Goal: Task Accomplishment & Management: Complete application form

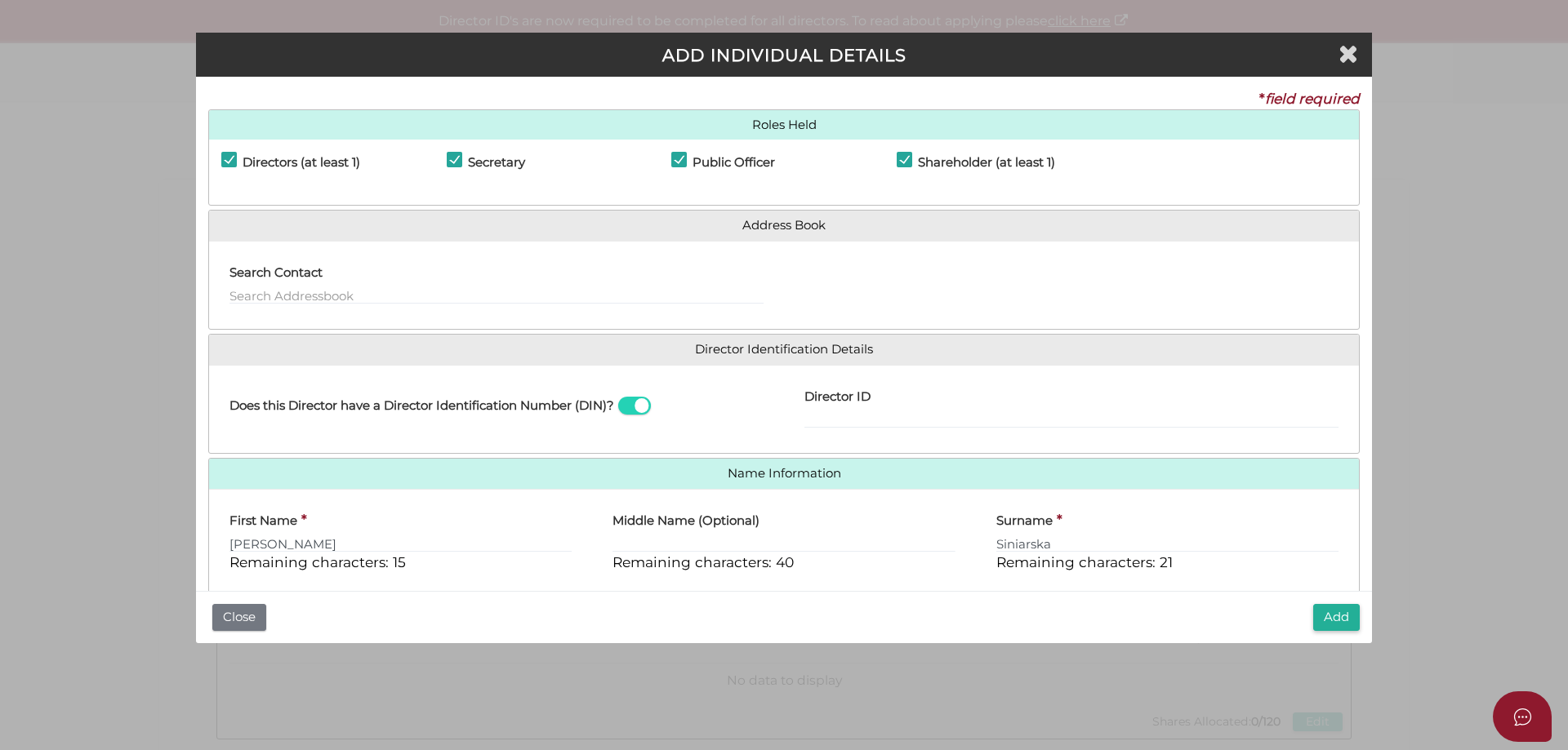
select select "[GEOGRAPHIC_DATA]"
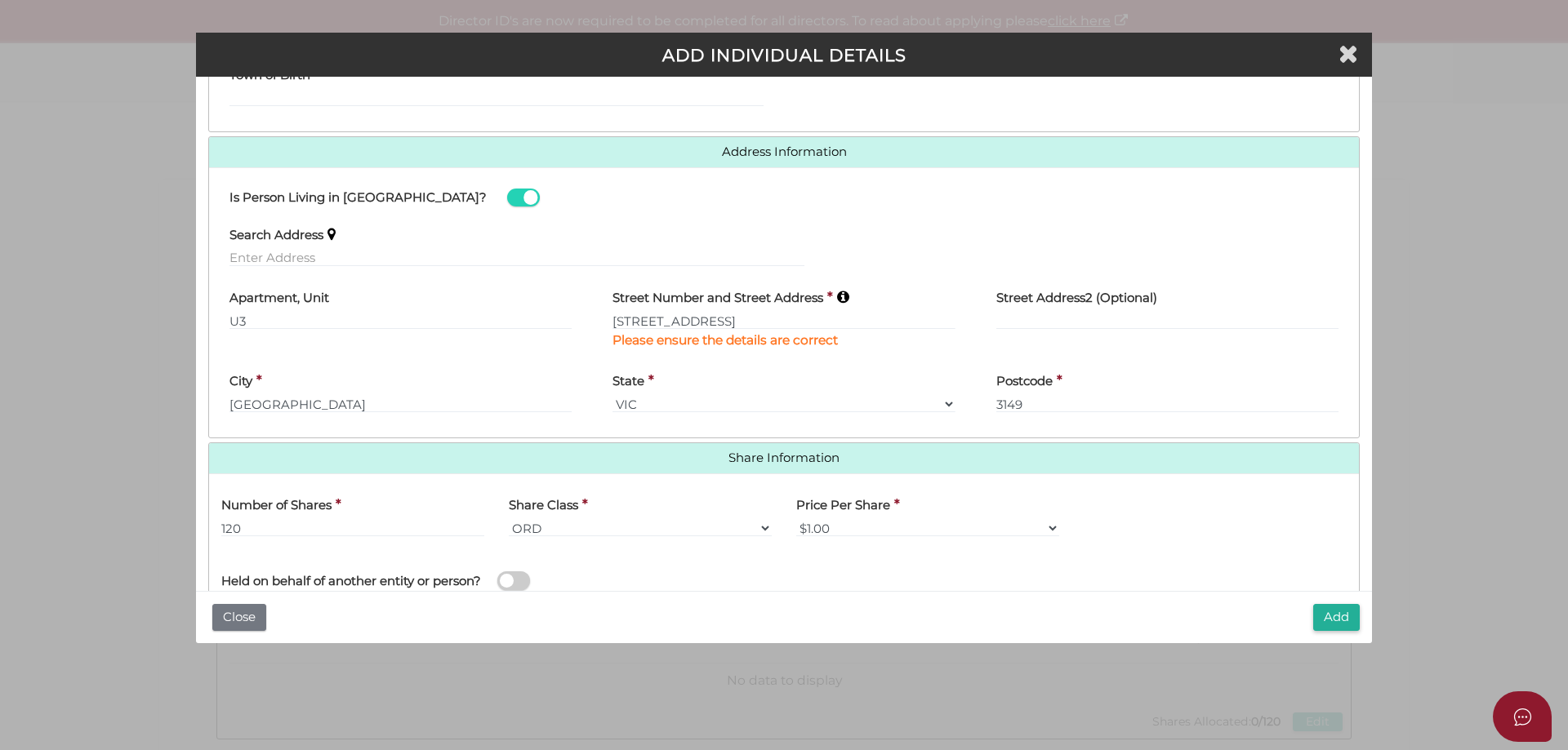
scroll to position [762, 0]
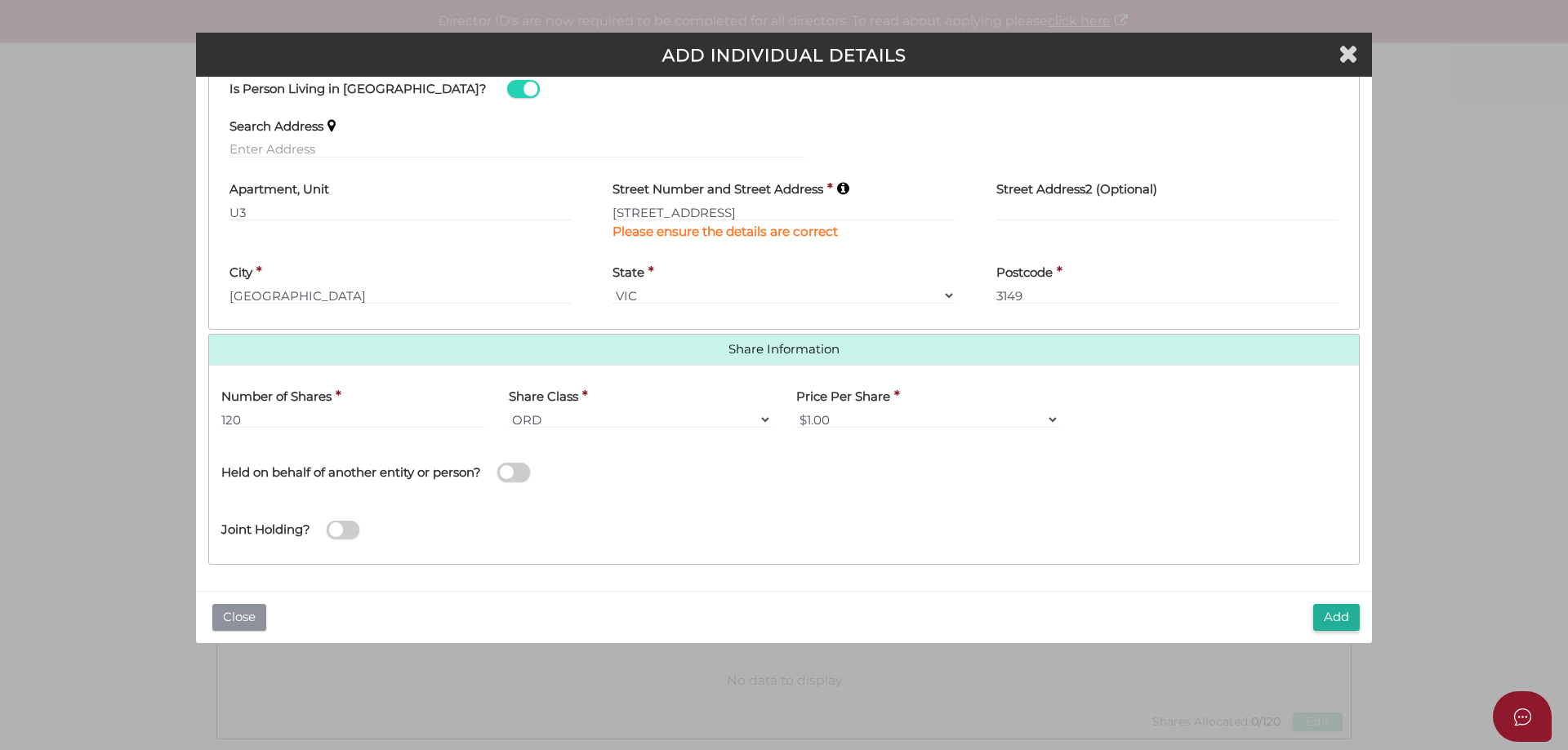
click at [245, 621] on button "Close" at bounding box center [239, 617] width 53 height 27
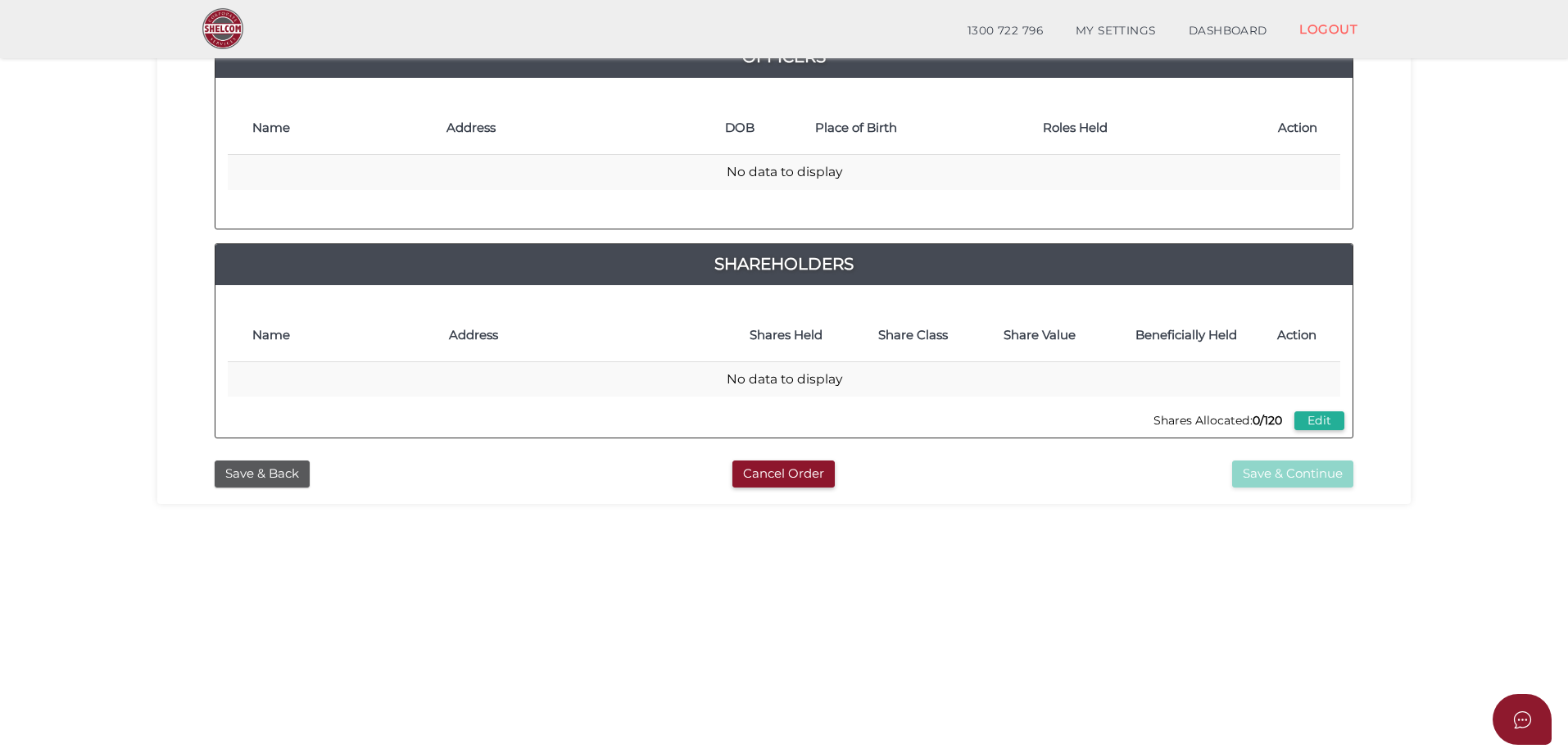
scroll to position [164, 0]
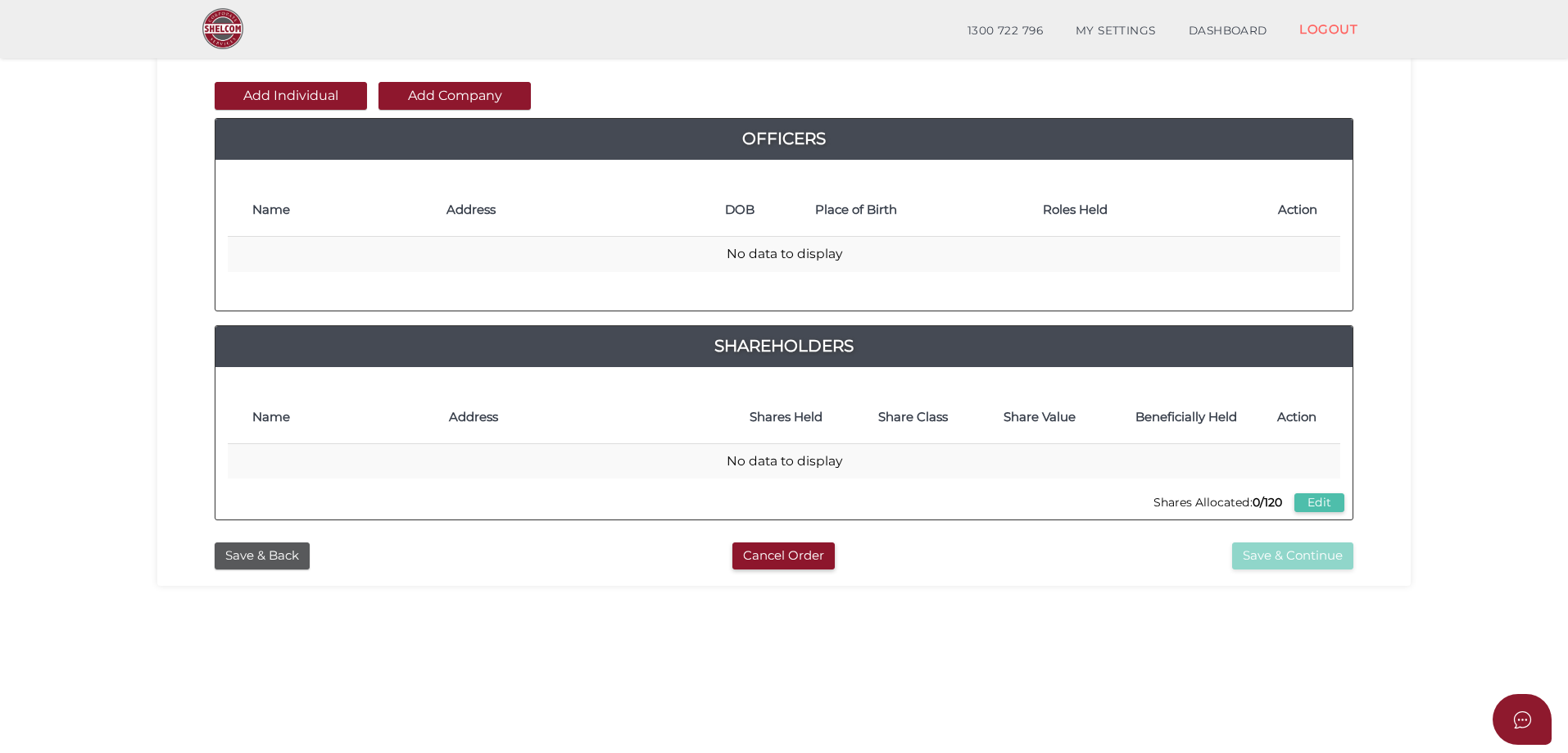
click at [1320, 501] on button "Edit" at bounding box center [1319, 503] width 50 height 19
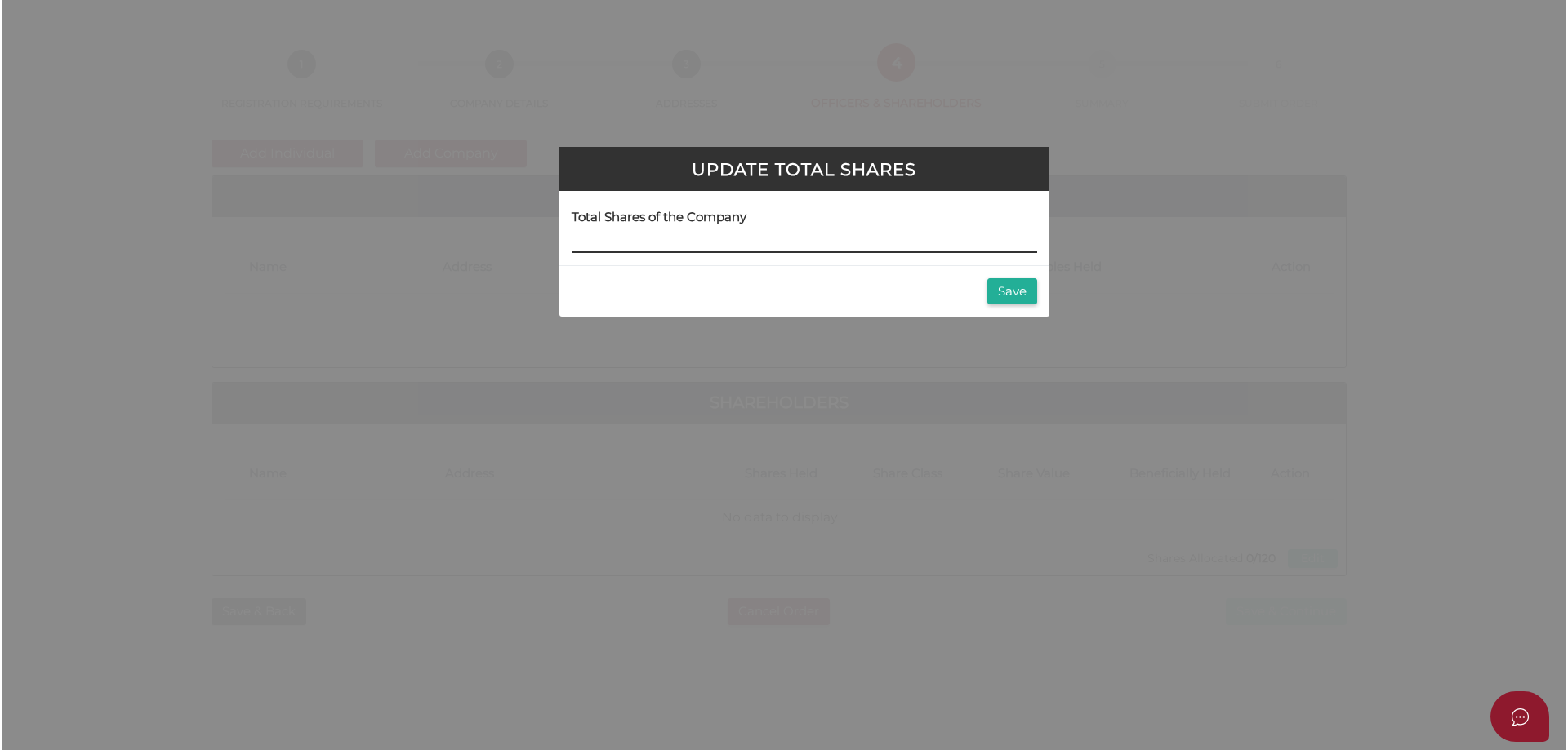
scroll to position [0, 0]
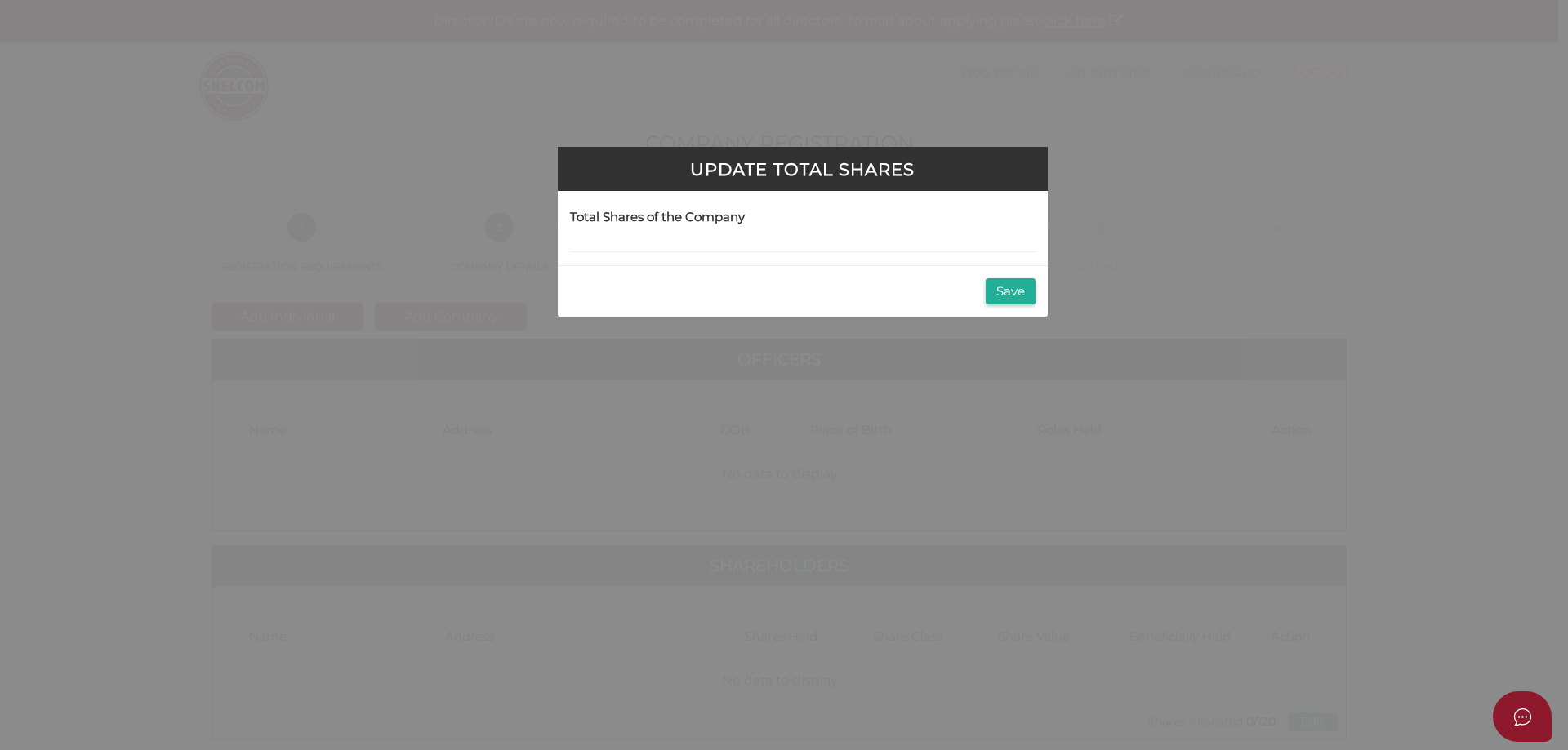
click at [935, 438] on div "Update Total Shares Total Shares of the Company Save" at bounding box center [784, 375] width 1568 height 750
click at [1004, 296] on button "Save" at bounding box center [1011, 291] width 50 height 27
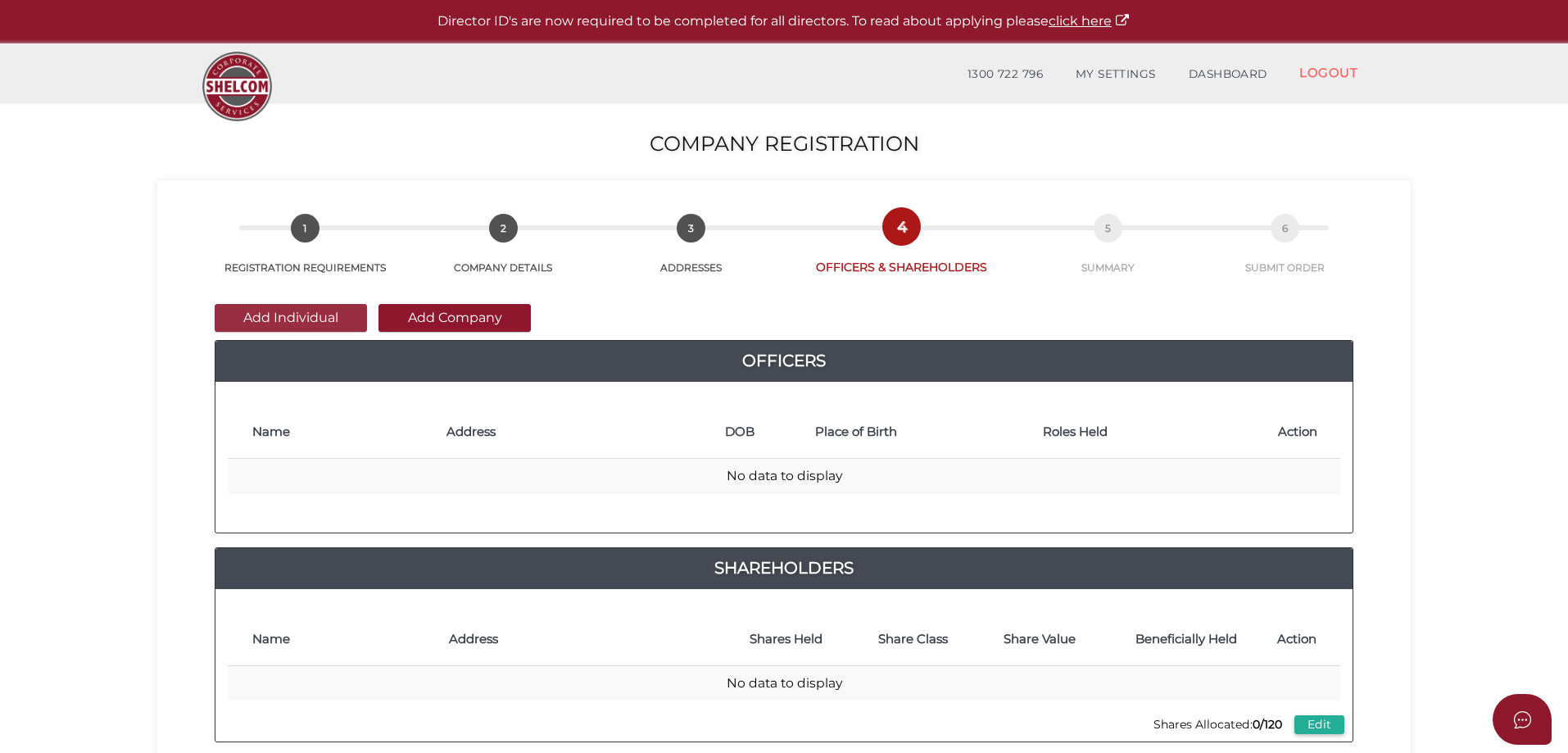
click at [327, 321] on button "Add Individual" at bounding box center [290, 318] width 153 height 28
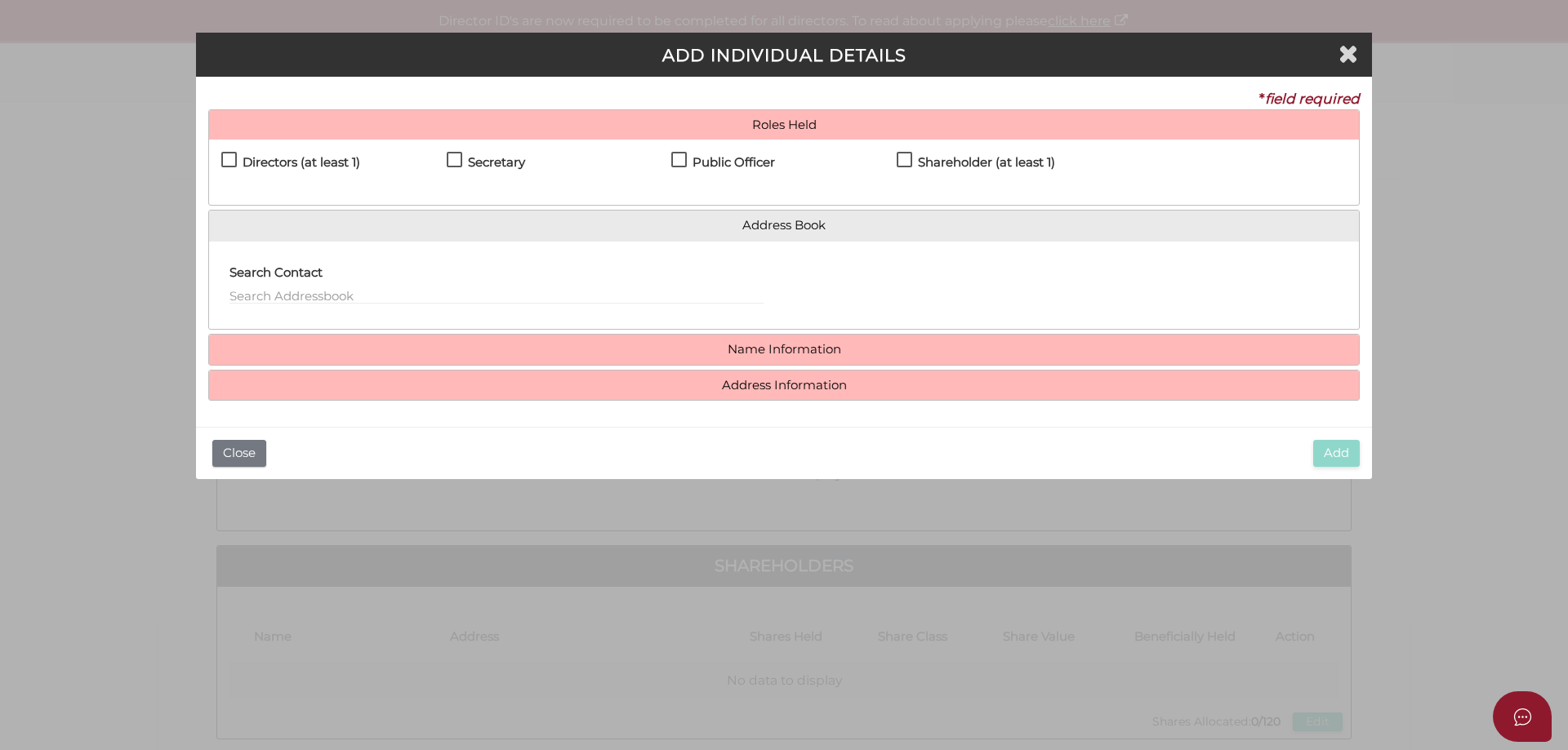
click at [229, 158] on label "Directors (at least 1)" at bounding box center [290, 166] width 139 height 20
checkbox input "true"
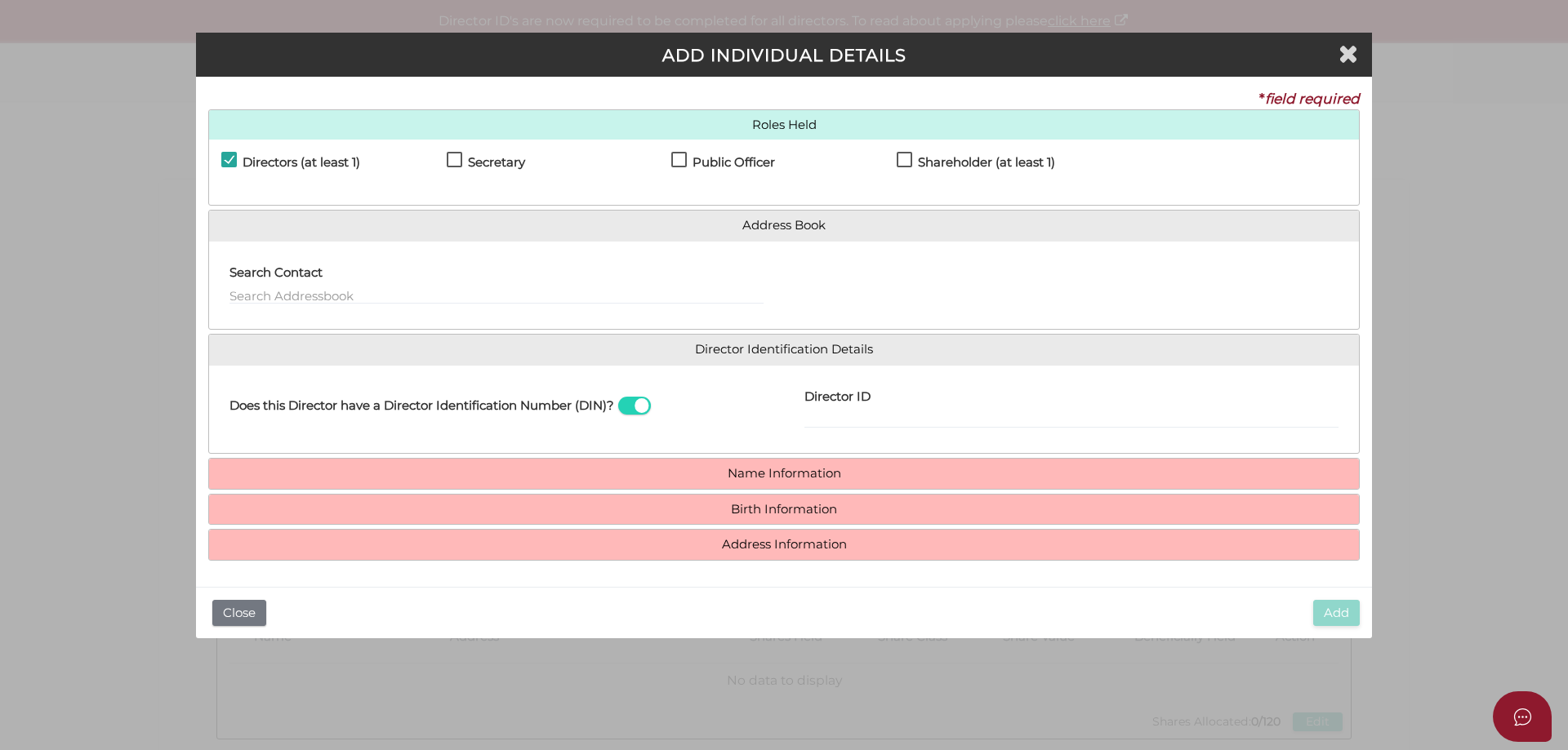
click at [456, 158] on label "Secretary" at bounding box center [486, 166] width 78 height 20
checkbox input "true"
click at [686, 158] on label "Public Officer" at bounding box center [722, 166] width 104 height 20
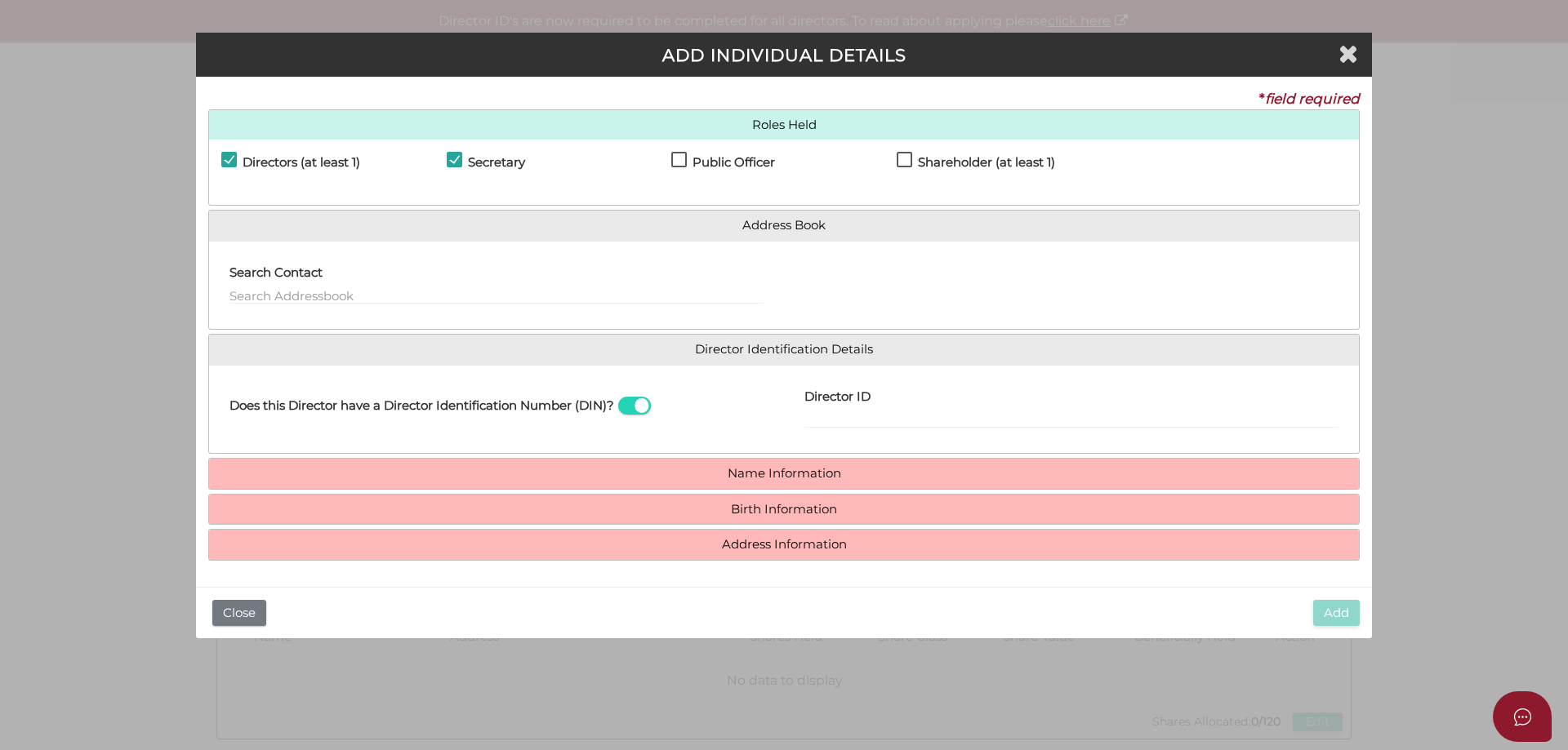
checkbox input "true"
click at [909, 162] on label "Shareholder (at least 1)" at bounding box center [976, 166] width 158 height 20
checkbox input "true"
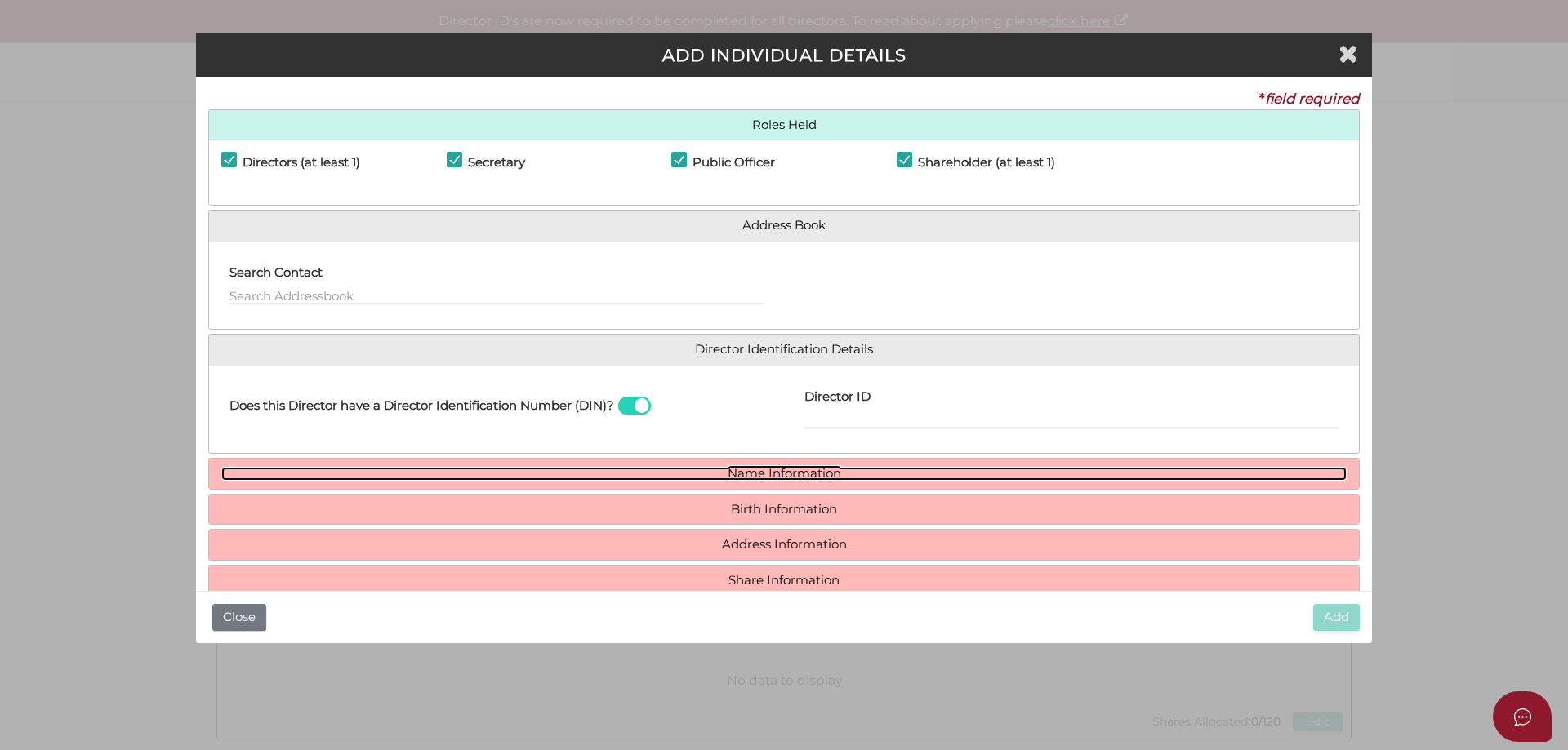
click at [769, 470] on link "Name Information" at bounding box center [783, 474] width 1125 height 14
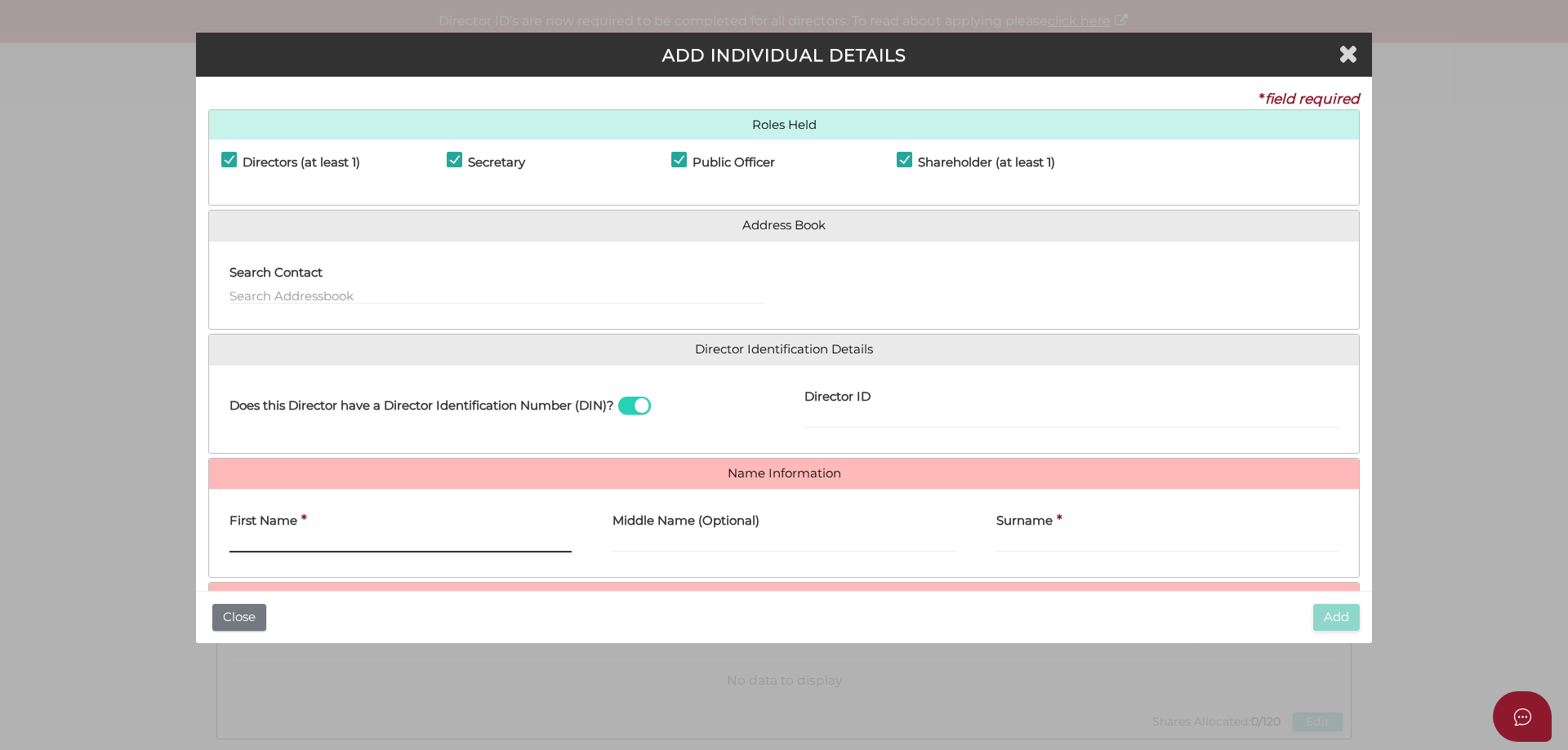
click at [356, 548] on input "First Name" at bounding box center [400, 543] width 342 height 18
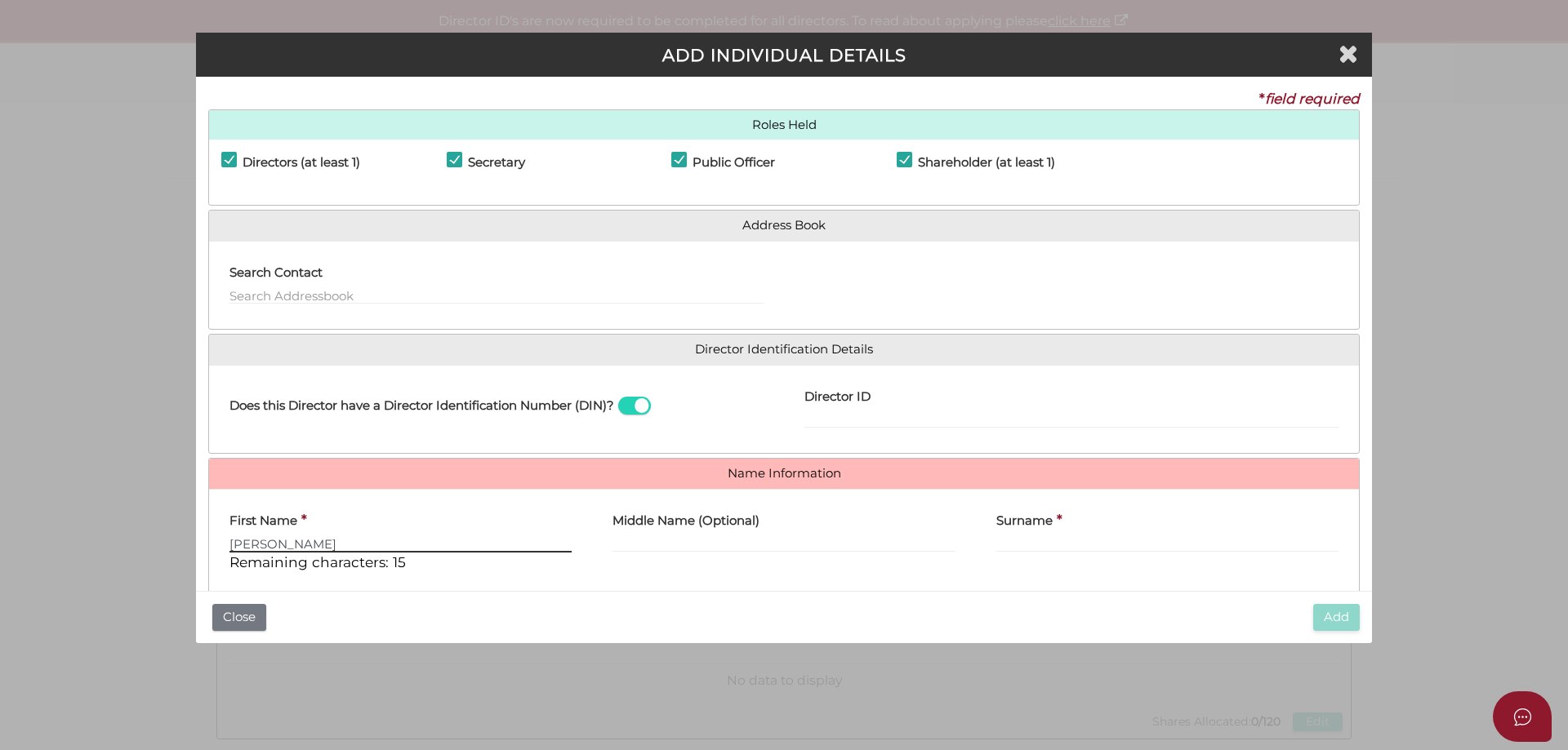
type input "Iwona"
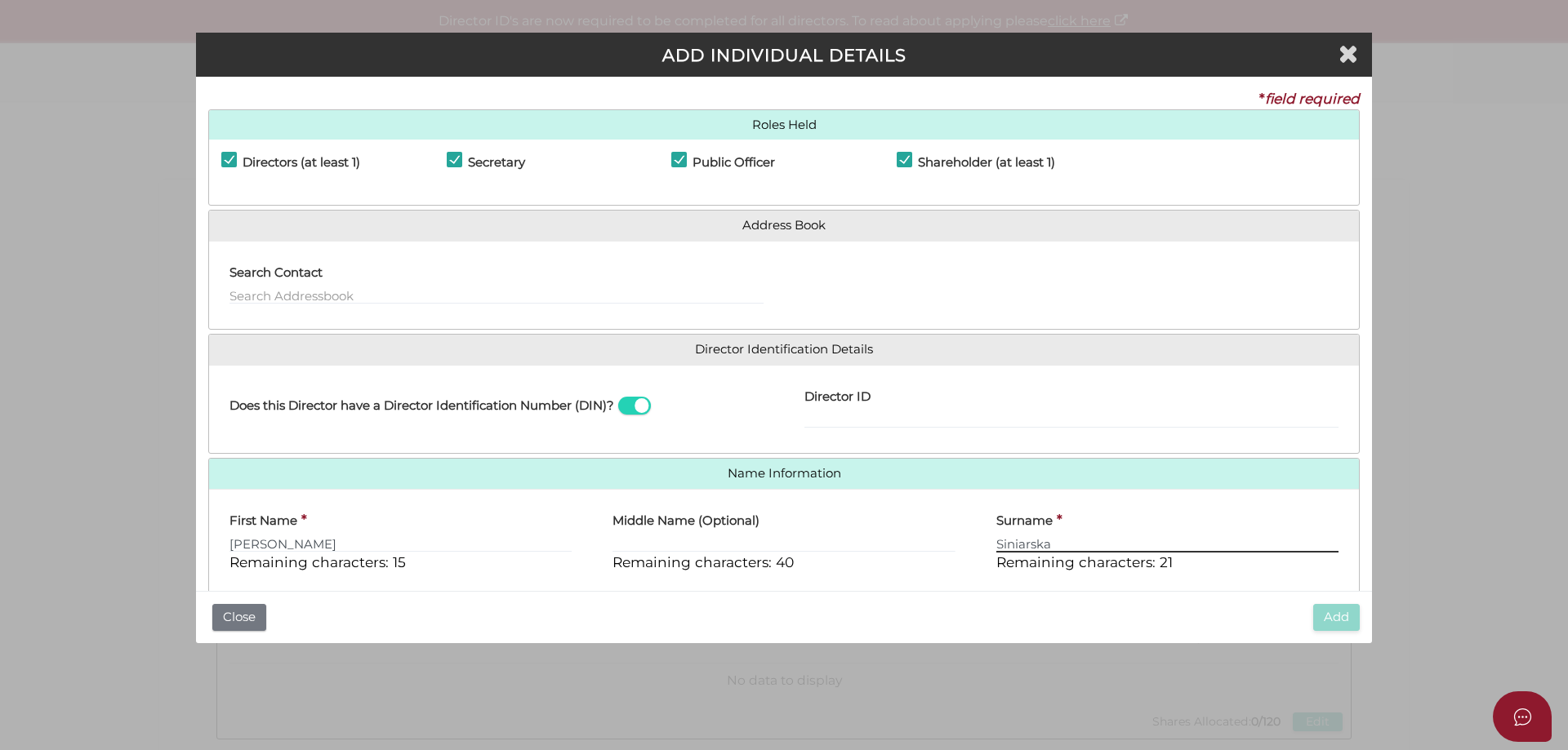
type input "Siniarska"
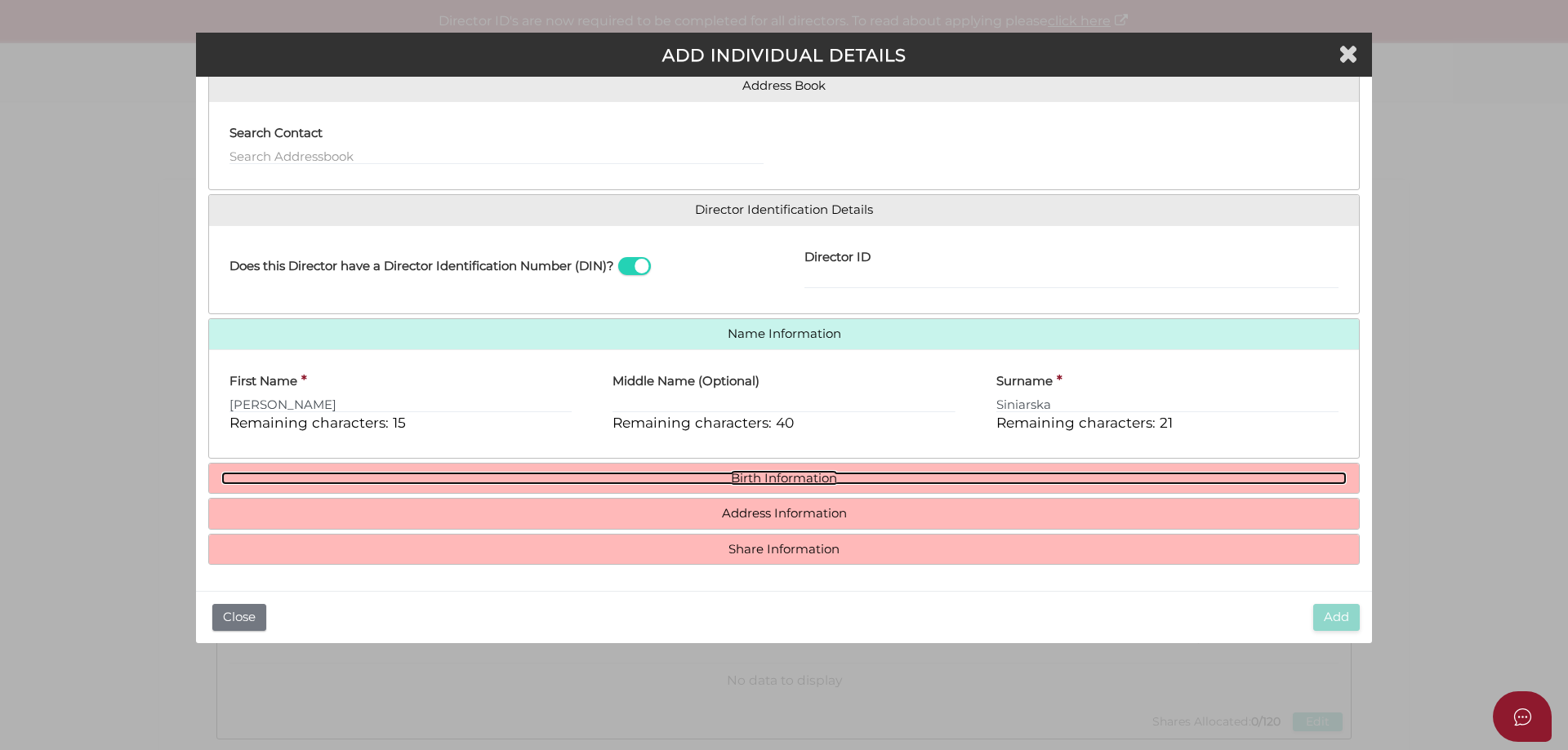
click at [780, 480] on link "Birth Information" at bounding box center [783, 478] width 1125 height 14
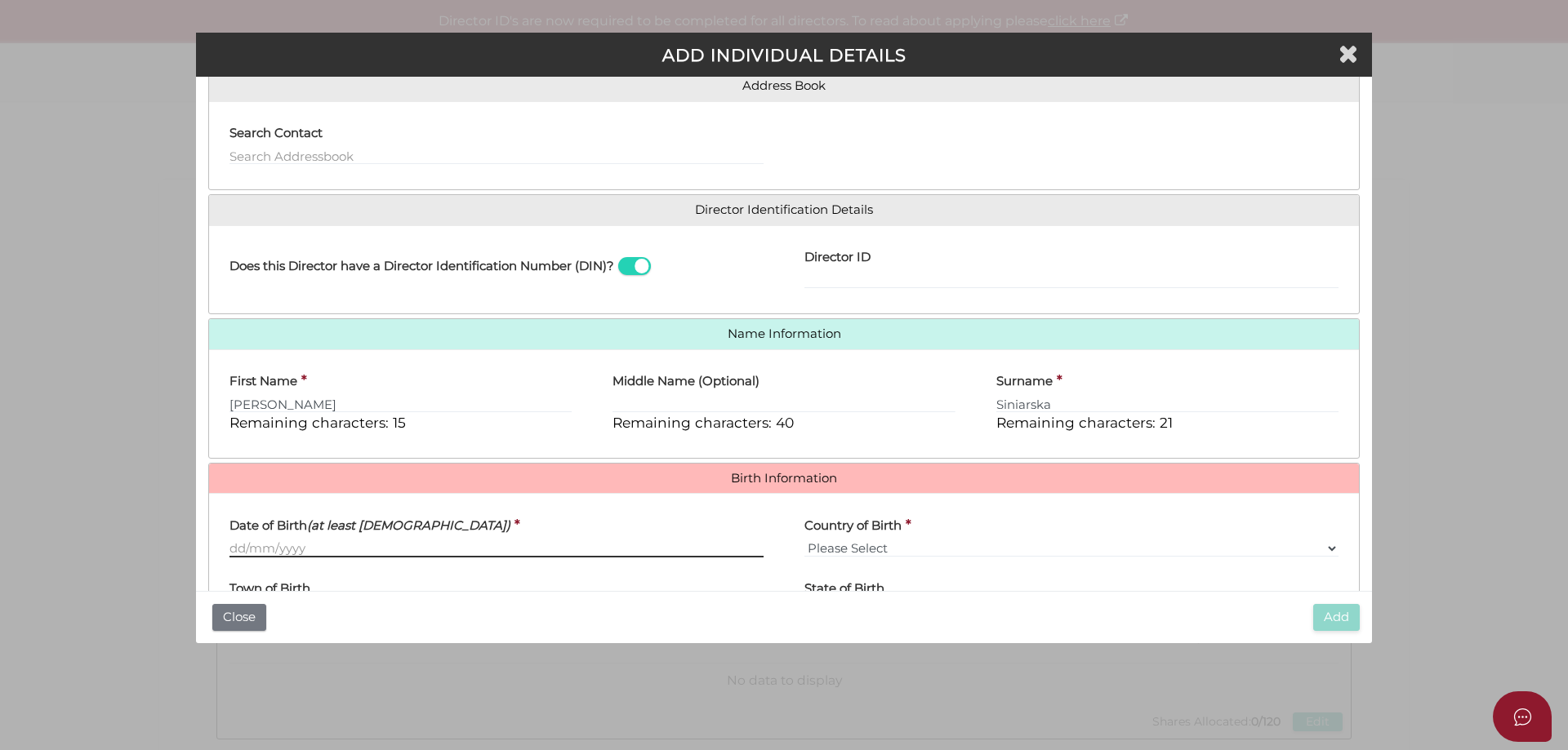
click at [563, 546] on input "Date of Birth (at least 18 years old)" at bounding box center [497, 548] width 534 height 18
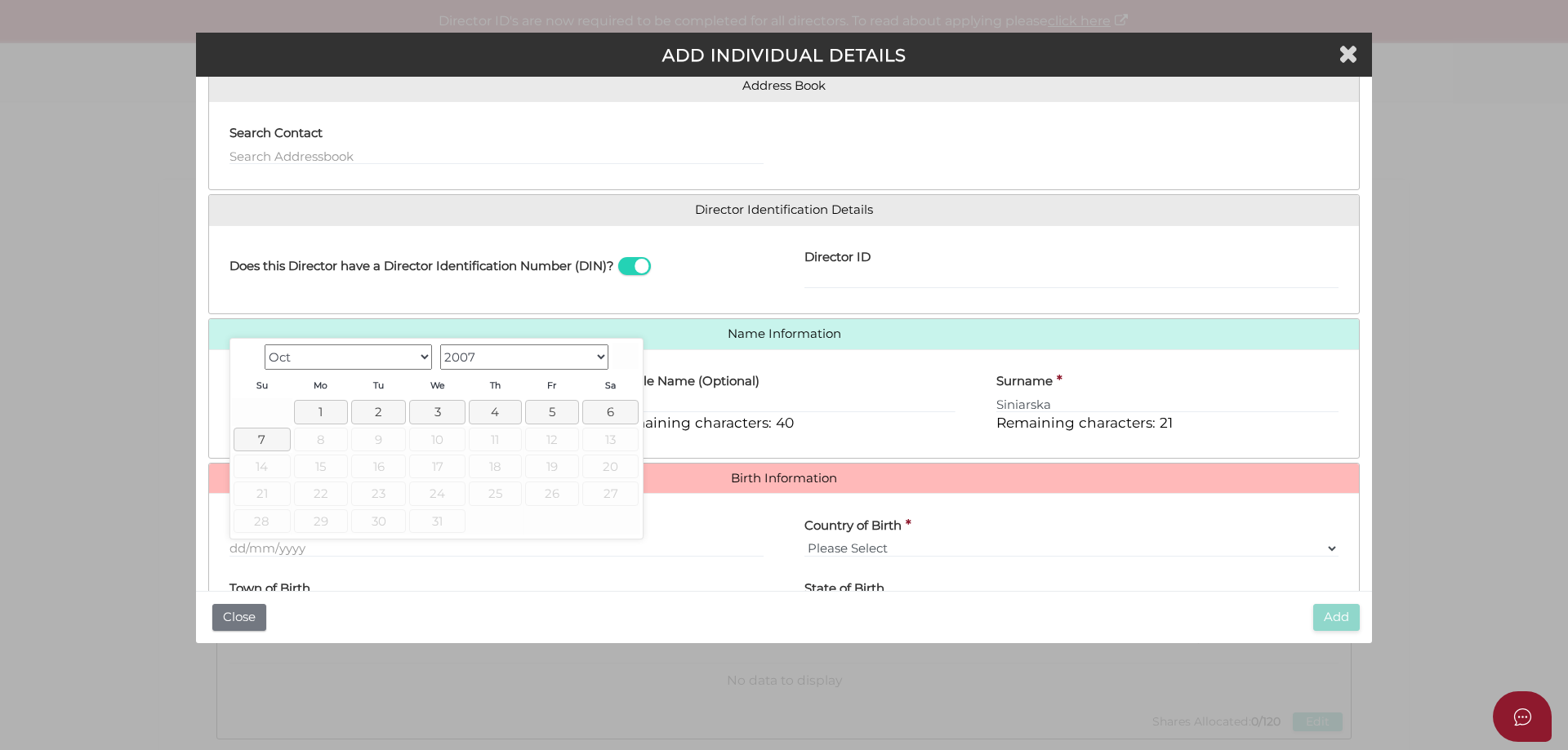
click at [513, 360] on select "1900 1901 1902 1903 1904 1905 1906 1907 1908 1909 1910 1911 1912 1913 1914 1915…" at bounding box center [524, 357] width 169 height 25
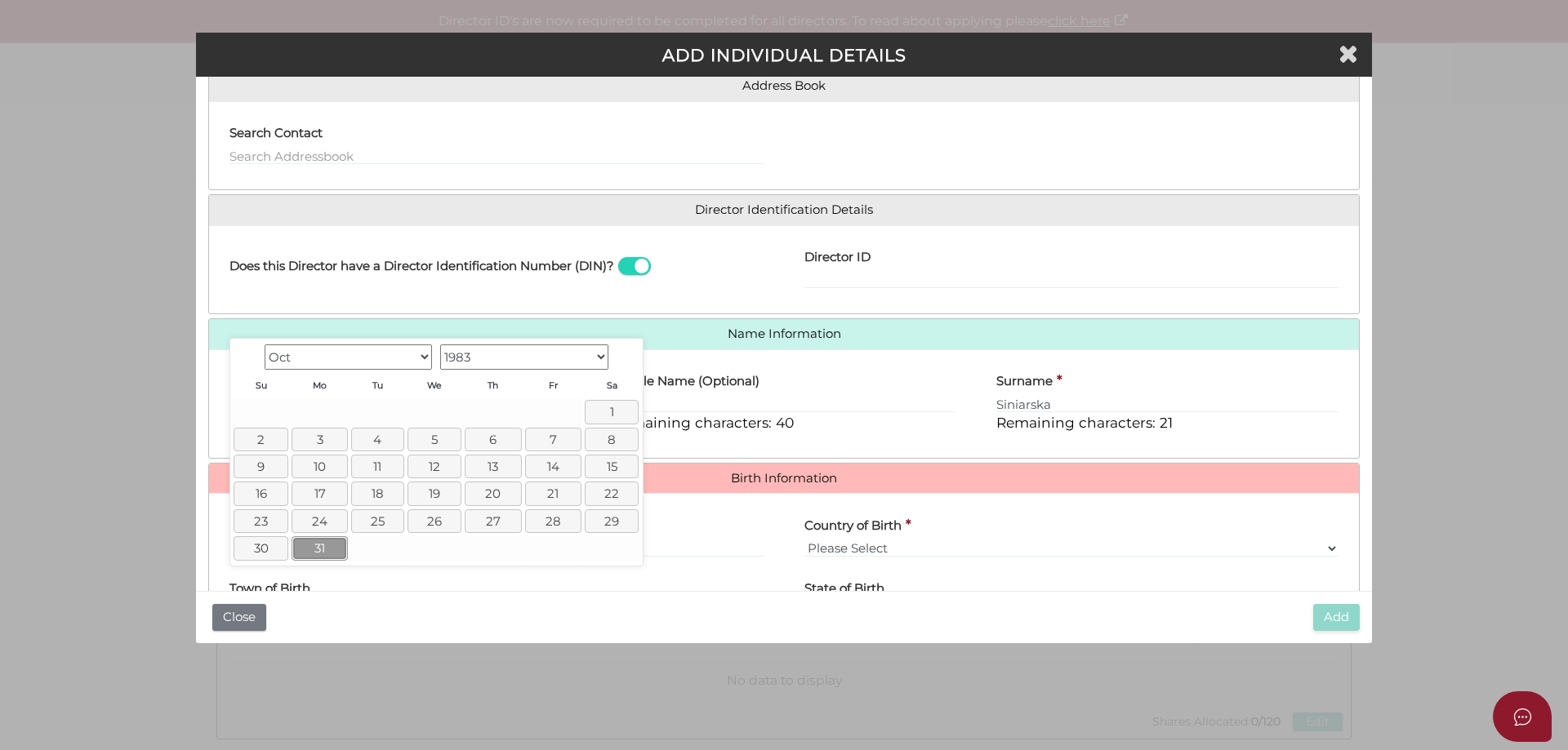
click at [324, 554] on link "31" at bounding box center [319, 548] width 56 height 24
type input "[DATE]"
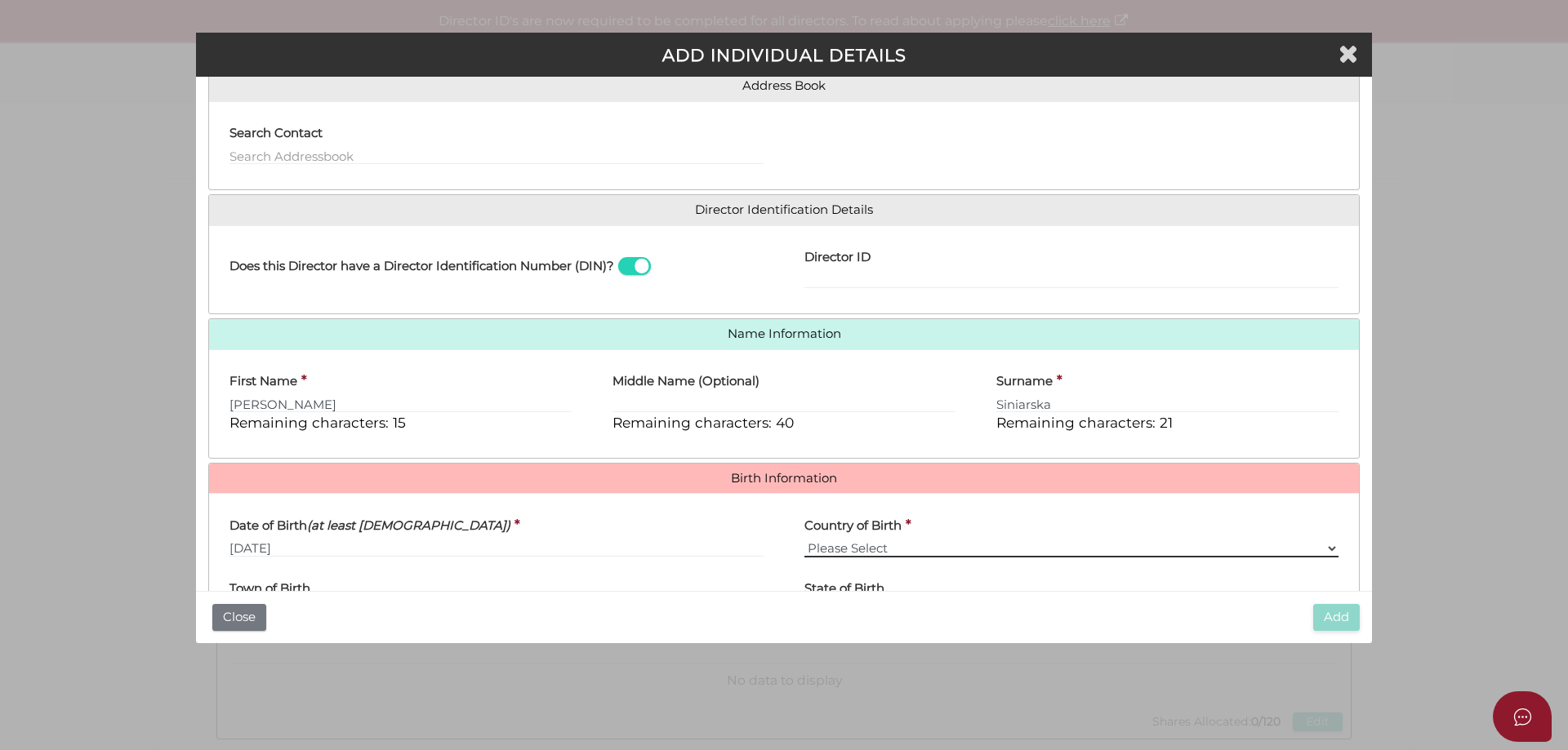
click at [872, 552] on select "Please Select v Australia Afghanistan Albania Algeria American Samoa Andorra An…" at bounding box center [1071, 548] width 534 height 18
select select "[GEOGRAPHIC_DATA]"
click at [804, 540] on select "Please Select v Australia Afghanistan Albania Algeria American Samoa Andorra An…" at bounding box center [1071, 548] width 534 height 18
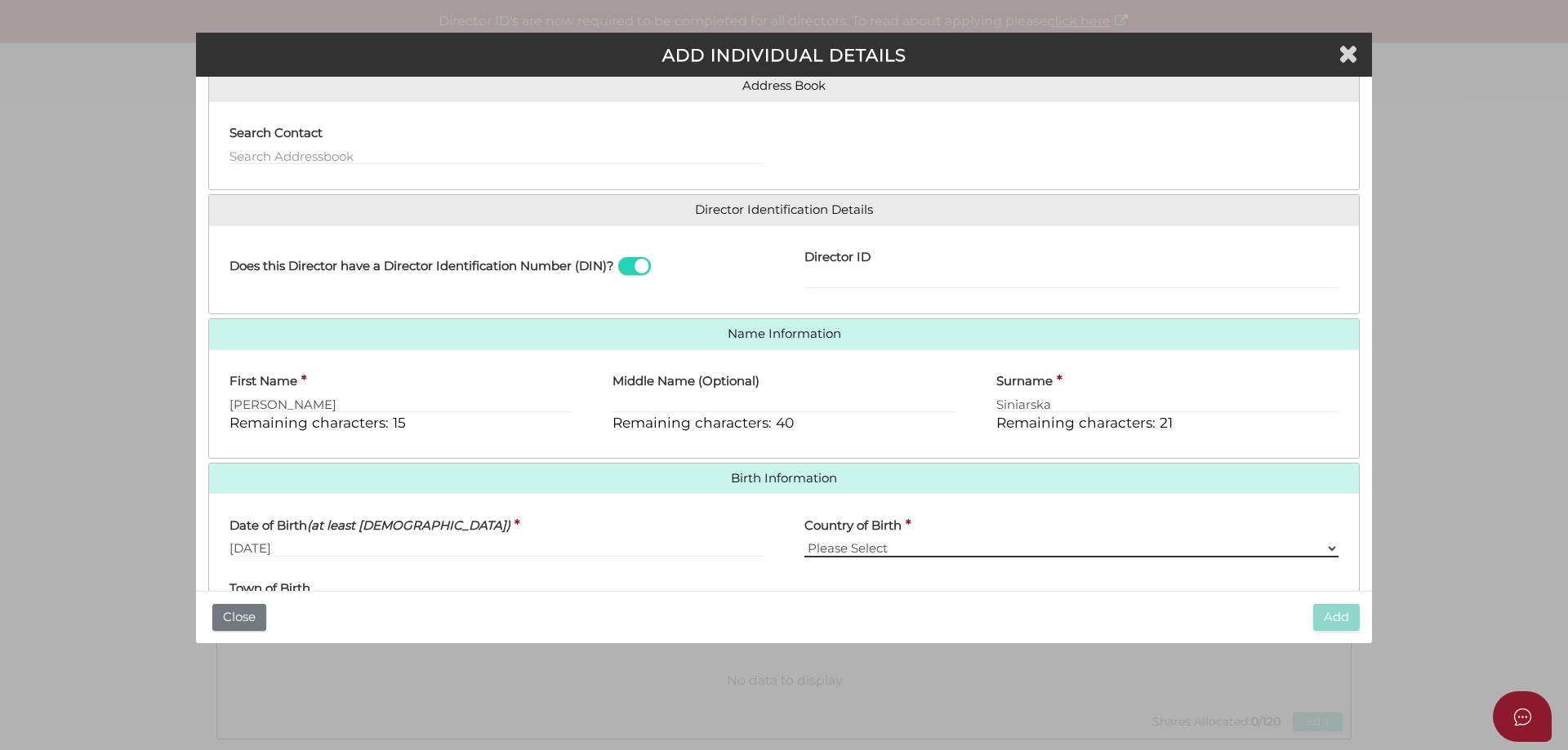
scroll to position [291, 0]
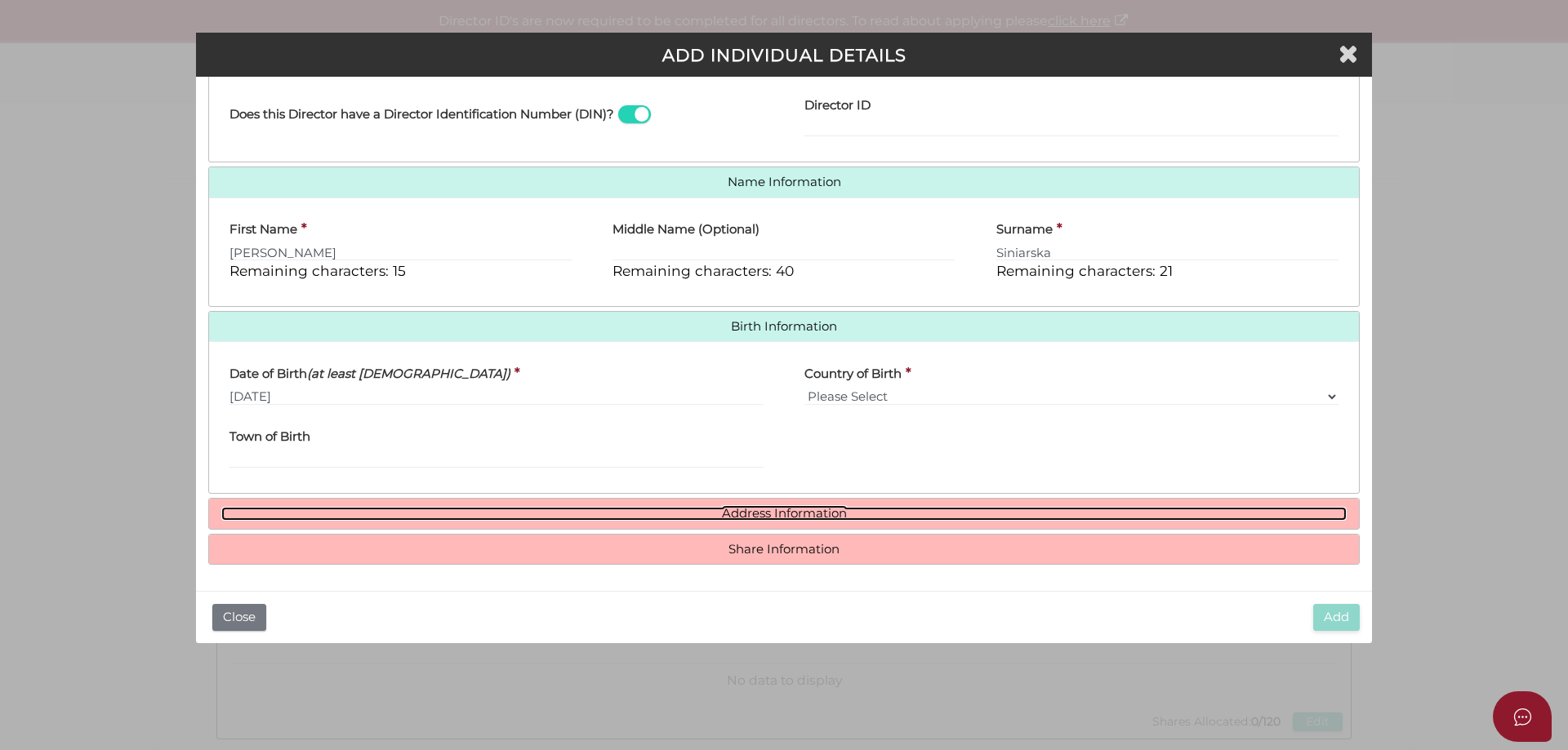
click at [748, 512] on link "Address Information" at bounding box center [783, 513] width 1125 height 14
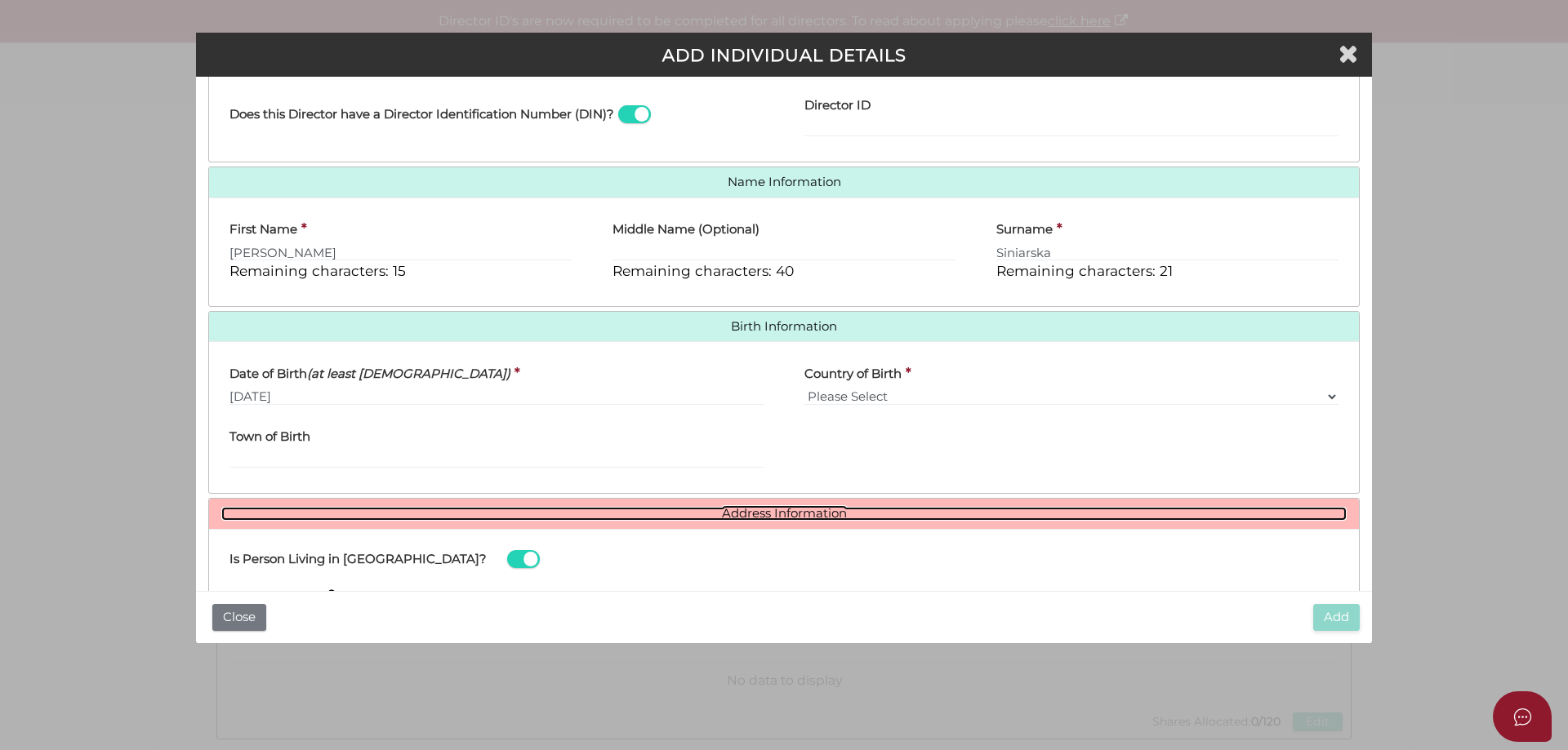
scroll to position [455, 0]
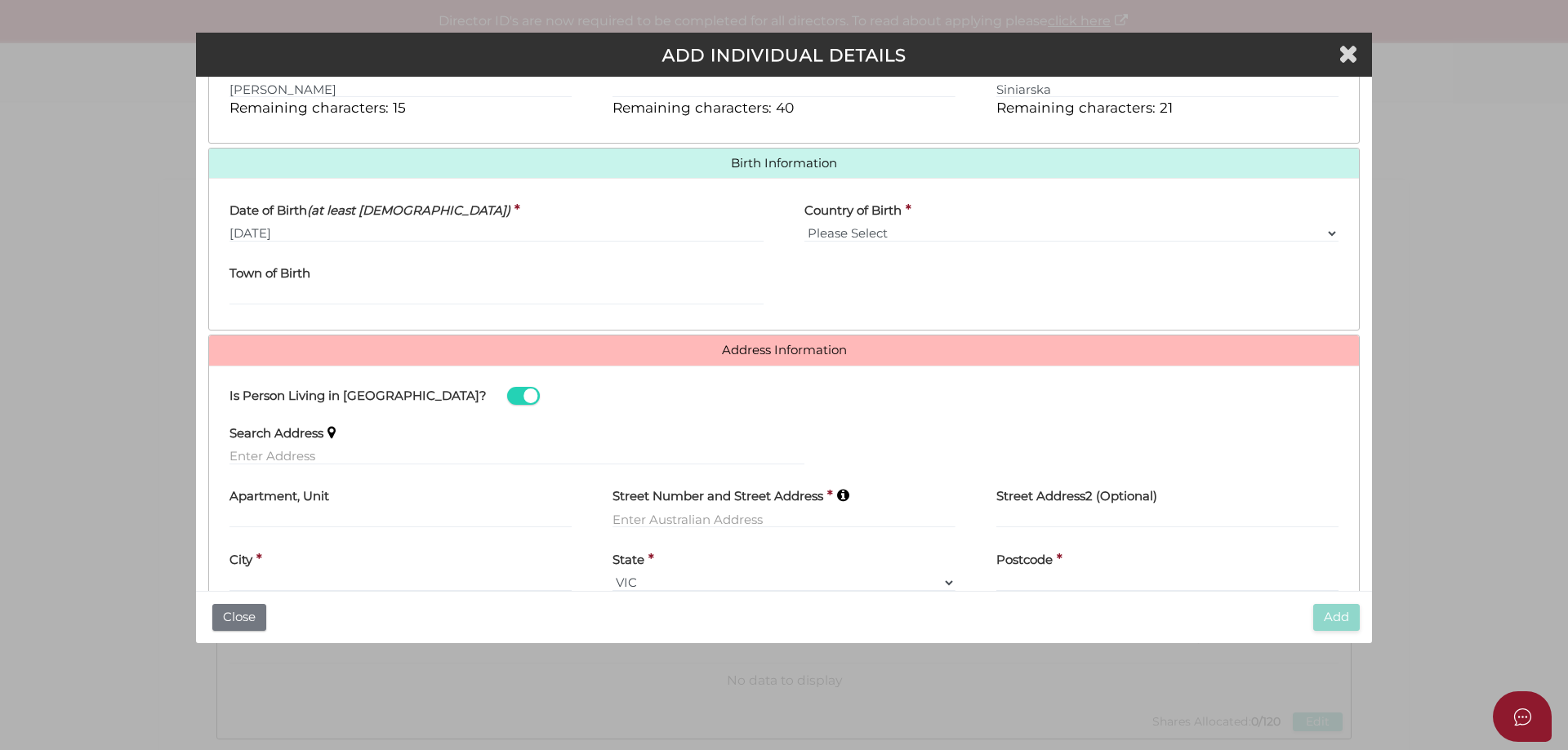
click at [348, 510] on div "Apartment, Unit" at bounding box center [400, 503] width 342 height 52
click at [334, 518] on input "text" at bounding box center [400, 519] width 342 height 18
type input "U3"
type input "1-3 Gwynne Street"
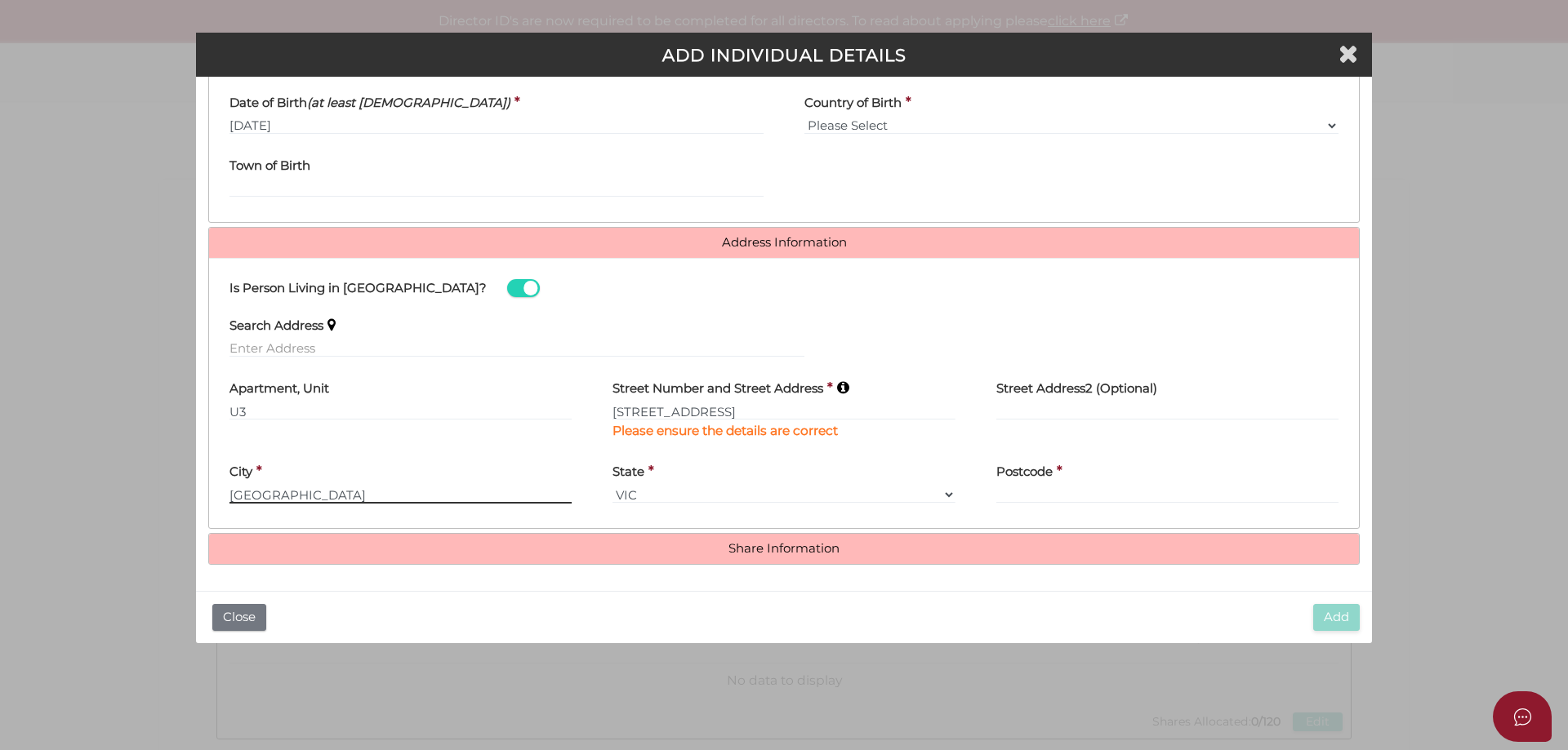
type input "Mount Waverley"
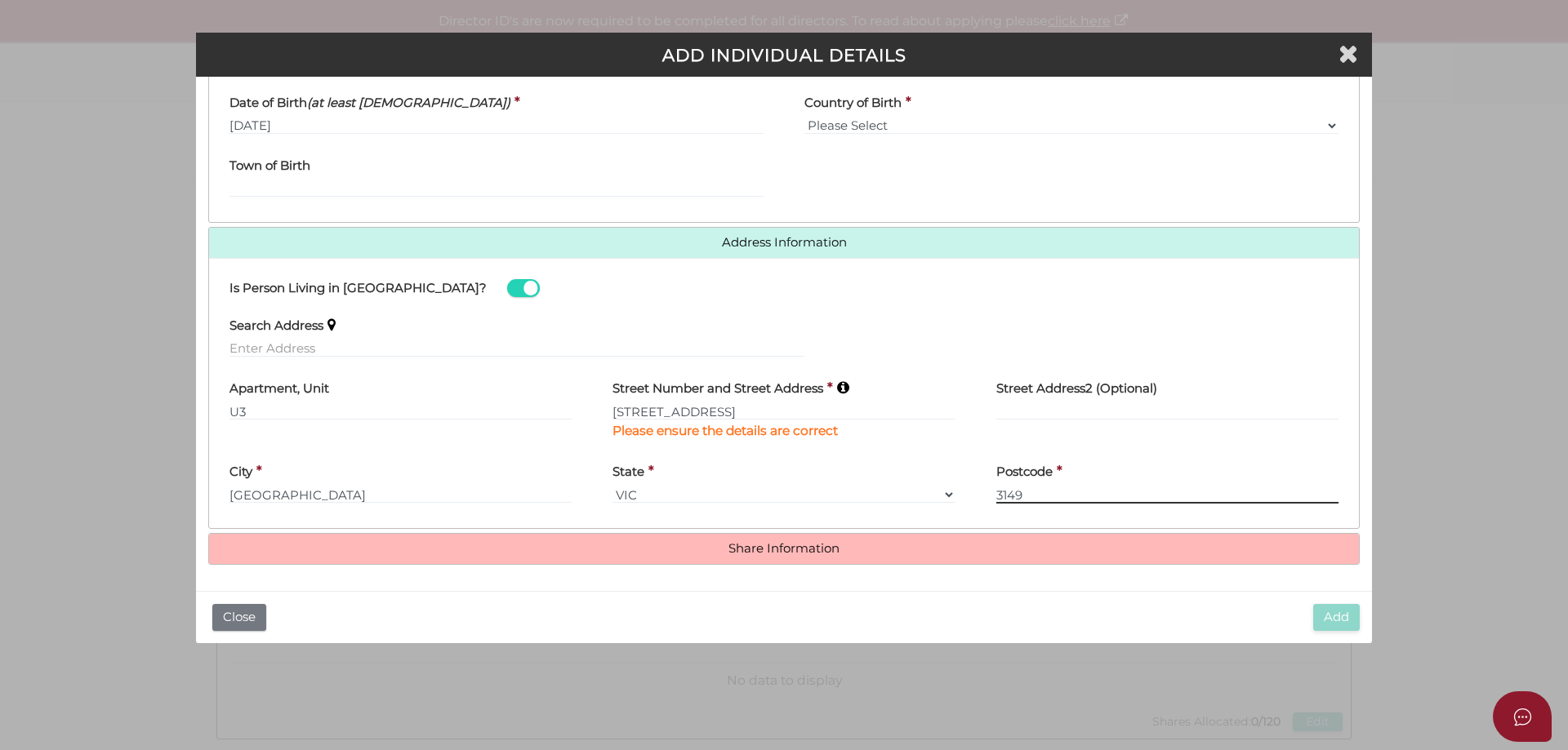
type input "3149"
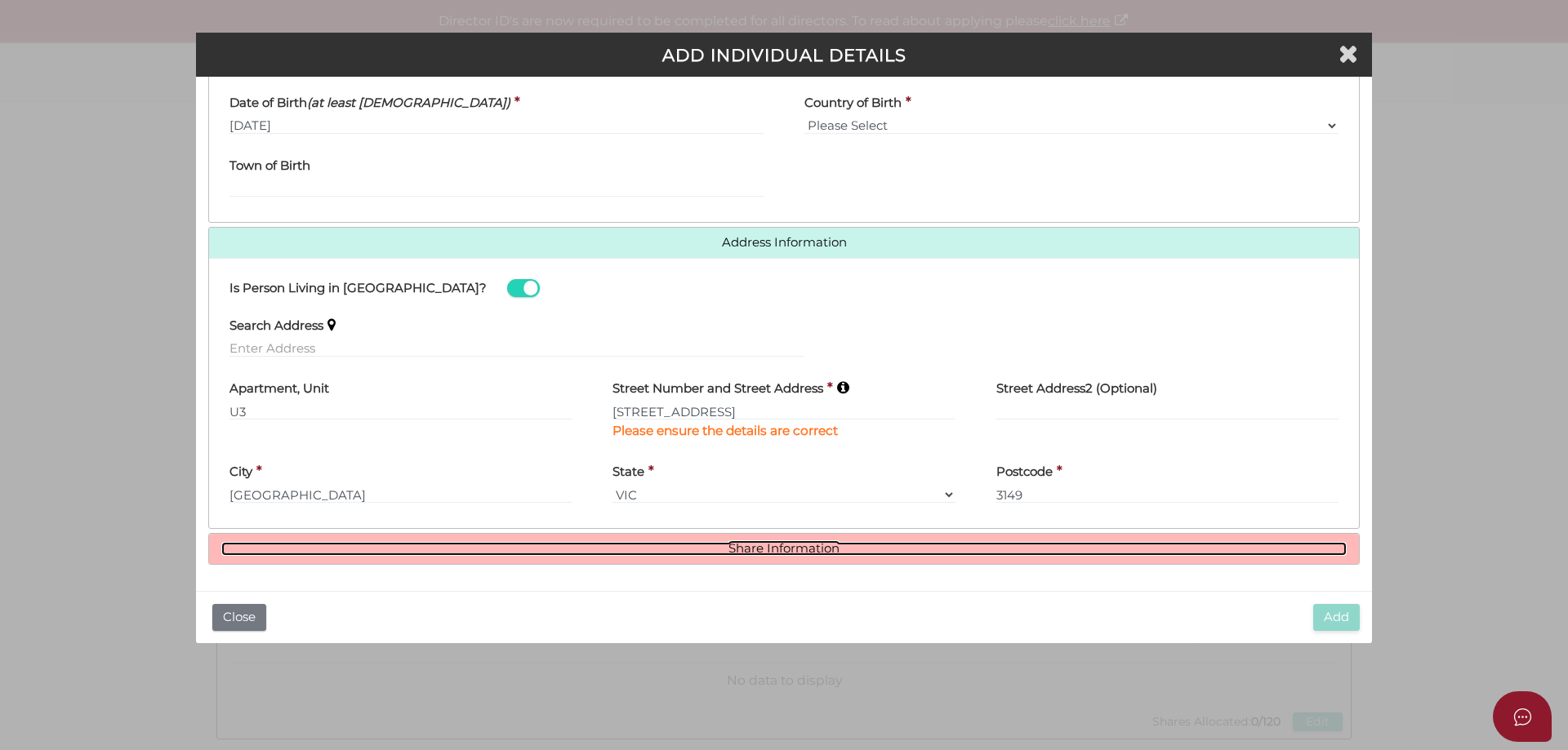
click at [802, 547] on link "Share Information" at bounding box center [783, 548] width 1125 height 14
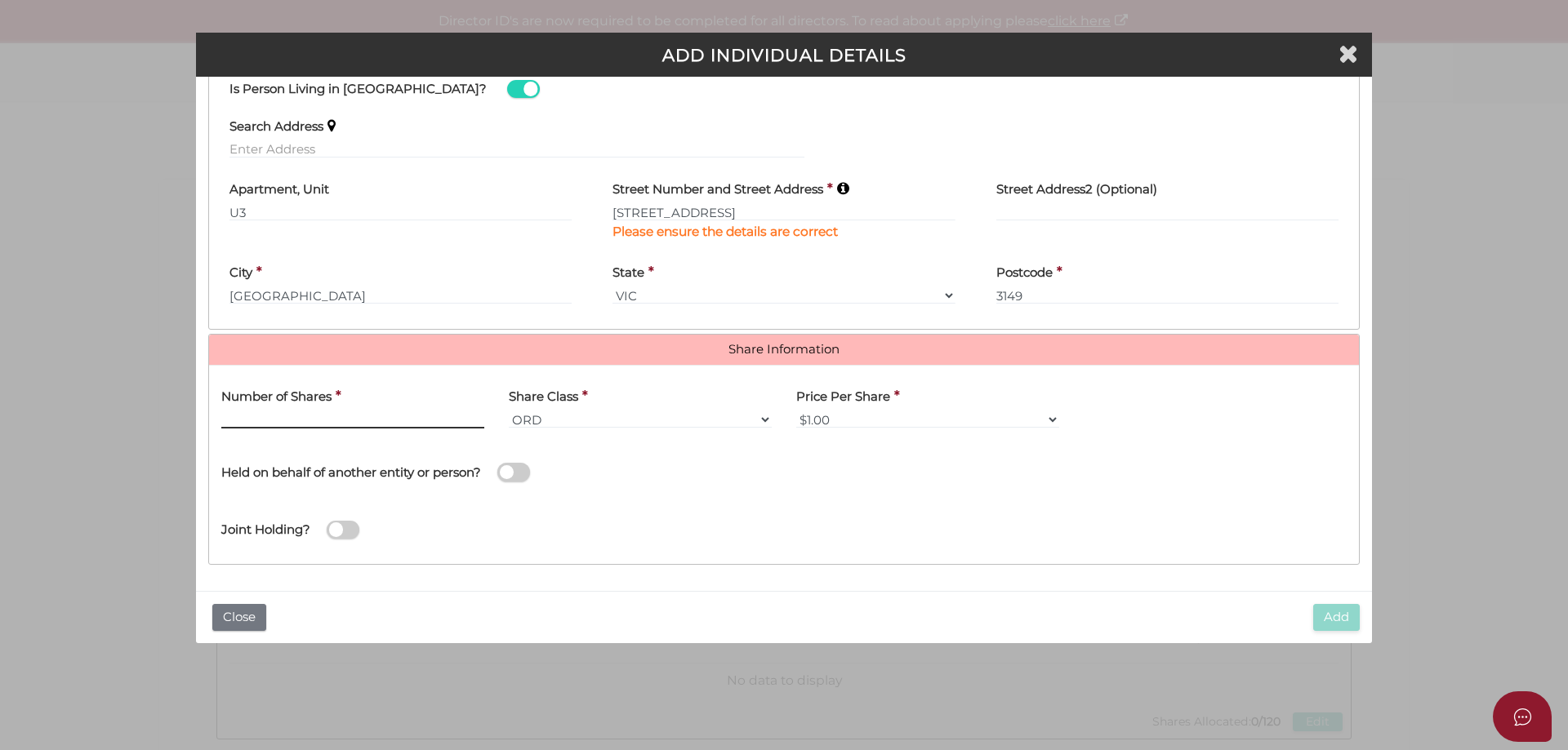
click at [371, 425] on input "text" at bounding box center [352, 419] width 263 height 18
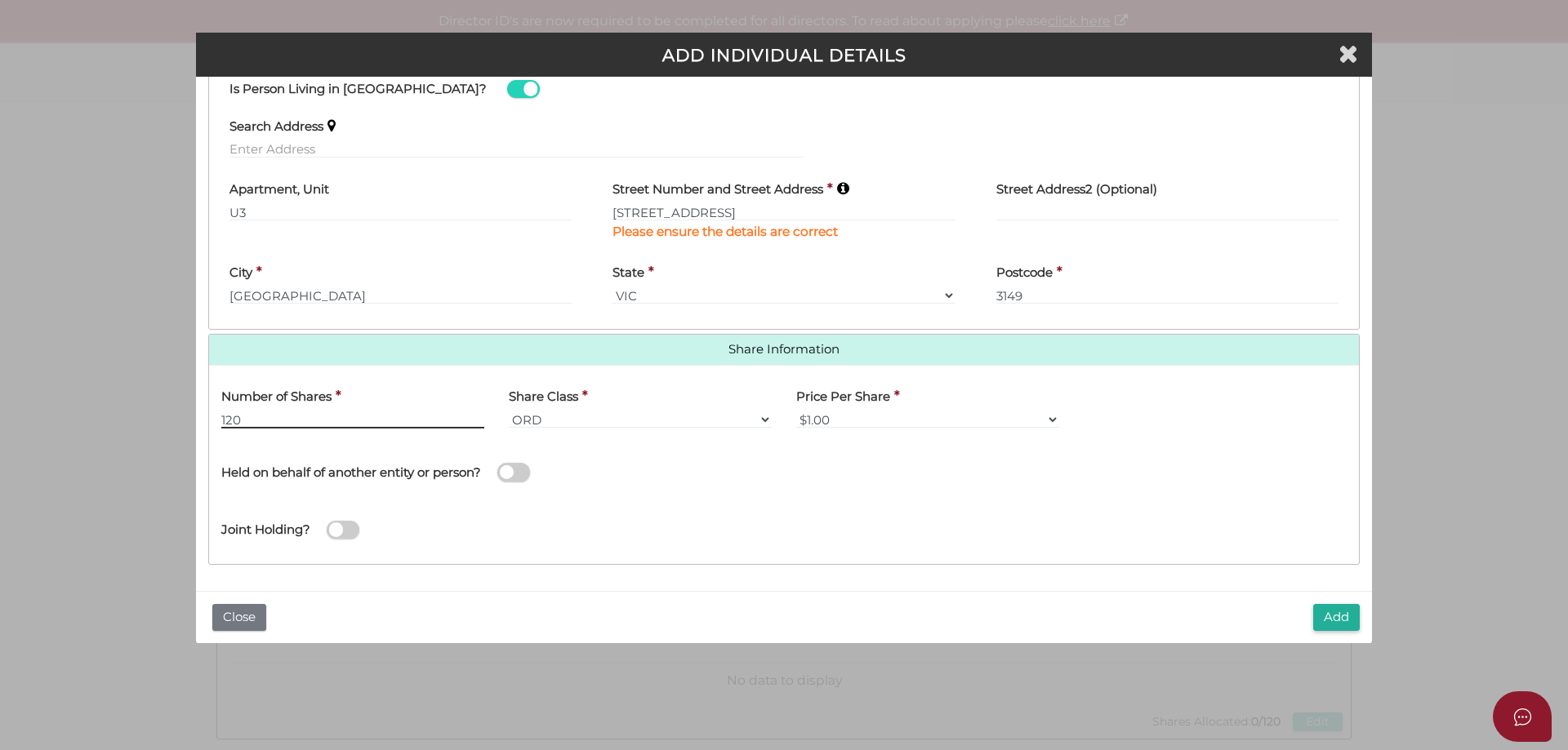
type input "120"
click at [1324, 614] on button "Add" at bounding box center [1336, 617] width 47 height 27
